Goal: Check status: Check status

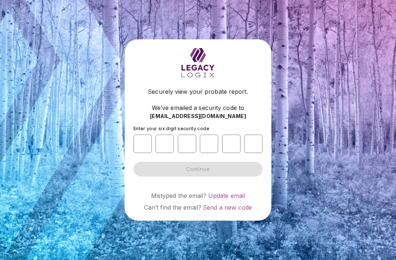
click at [236, 211] on span "Send a new code" at bounding box center [227, 206] width 49 height 7
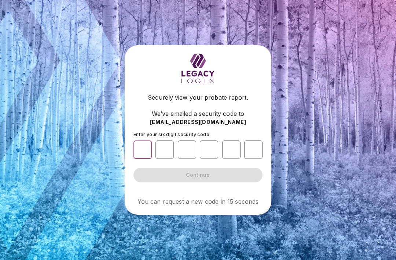
click at [144, 158] on input "number" at bounding box center [143, 149] width 18 height 18
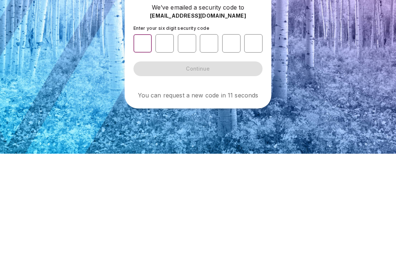
type input "*"
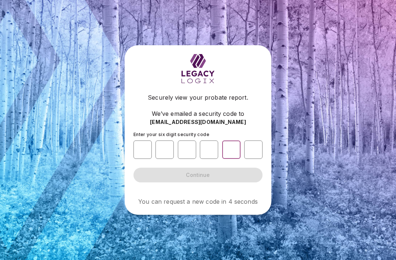
click at [232, 140] on input "number" at bounding box center [231, 149] width 18 height 18
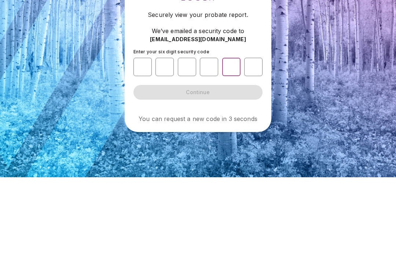
type input "*"
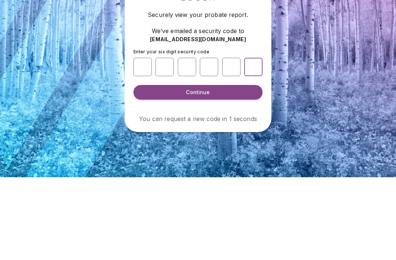
type input "*"
click at [201, 171] on span "Continue" at bounding box center [198, 174] width 24 height 7
